Goal: Information Seeking & Learning: Find specific page/section

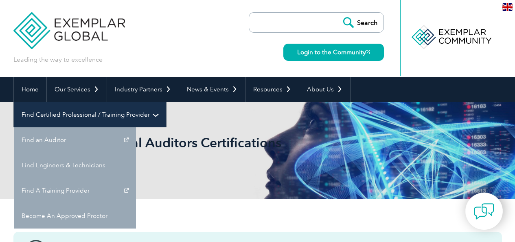
click at [166, 102] on link "Find Certified Professional / Training Provider" at bounding box center [90, 114] width 152 height 25
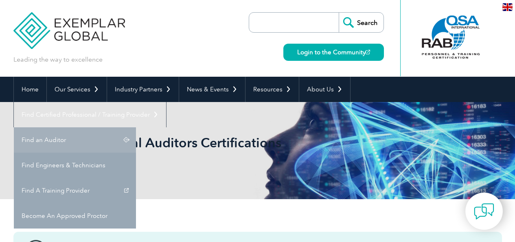
click at [136, 127] on link "Find an Auditor" at bounding box center [75, 139] width 122 height 25
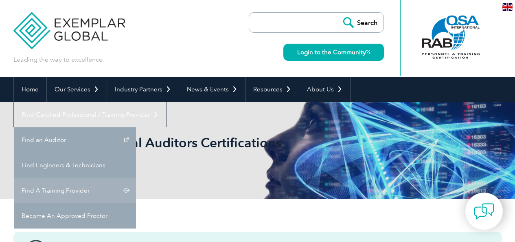
click at [136, 178] on link "Find A Training Provider" at bounding box center [75, 190] width 122 height 25
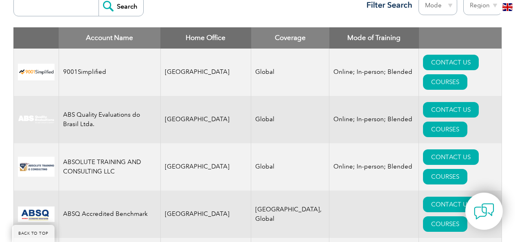
scroll to position [314, 0]
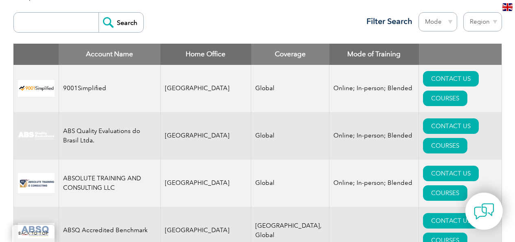
click at [64, 14] on input "search" at bounding box center [58, 23] width 81 height 20
type input "ARS"
click at [124, 22] on input "Search" at bounding box center [121, 23] width 45 height 20
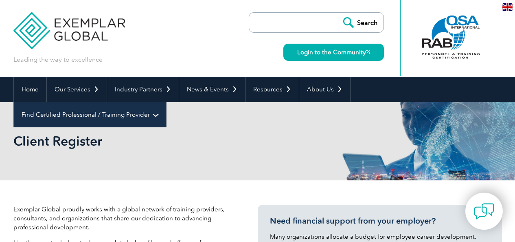
click at [166, 102] on link "Find Certified Professional / Training Provider" at bounding box center [90, 114] width 152 height 25
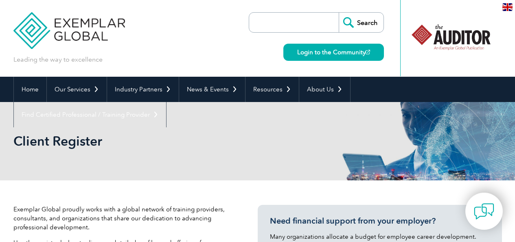
click at [0, 0] on link "Find an Auditor" at bounding box center [0, 0] width 0 height 0
